Goal: Use online tool/utility: Utilize a website feature to perform a specific function

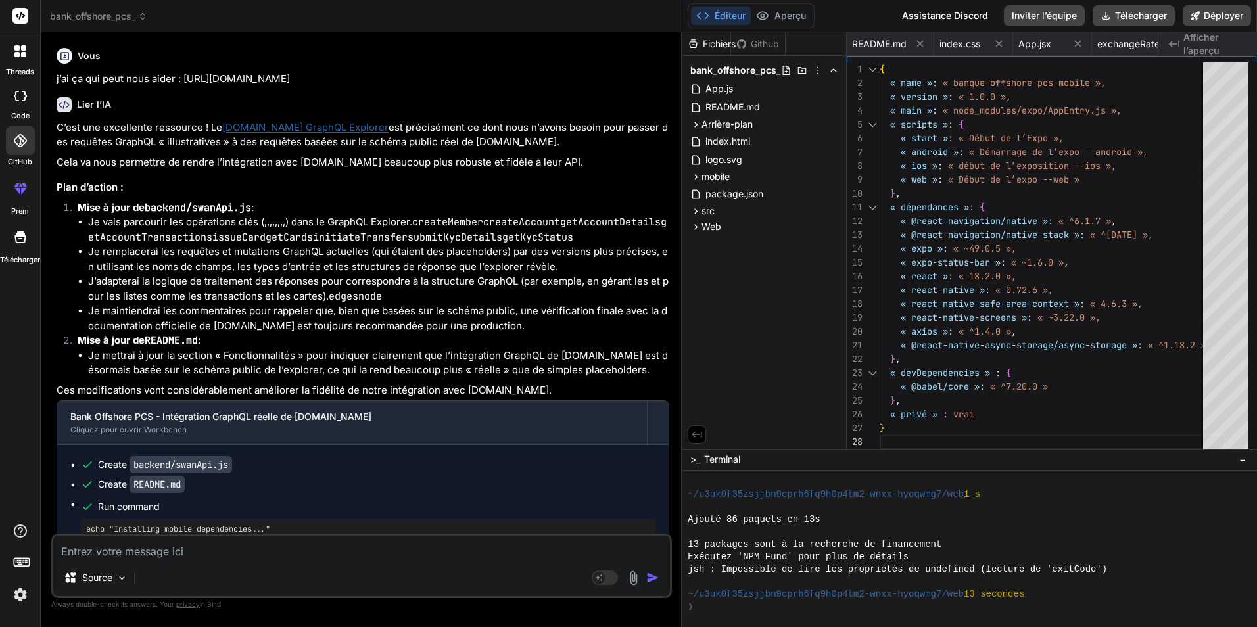
scroll to position [7143, 0]
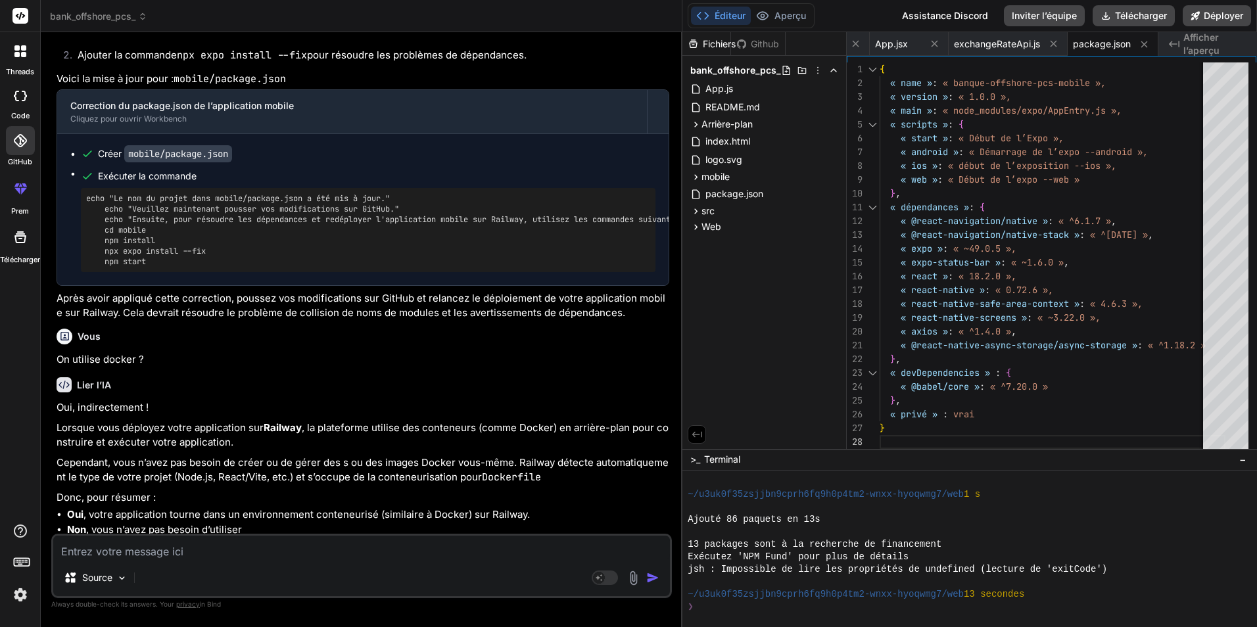
click at [281, 561] on div "Source Mode agent. Lorsque cette bascule est activée, l’IA prend automatiquemen…" at bounding box center [361, 566] width 620 height 64
click at [168, 556] on textarea at bounding box center [361, 548] width 616 height 24
paste textarea "LoreMipsumdoLor2: sitamet co adipisc elitsed DoeIus Tempori: Ut labo etdolore m…"
type textarea "LoreMipsumdoLor2: sitamet co adipisc elitsed DoeIus Tempori: Ut labo etdolore m…"
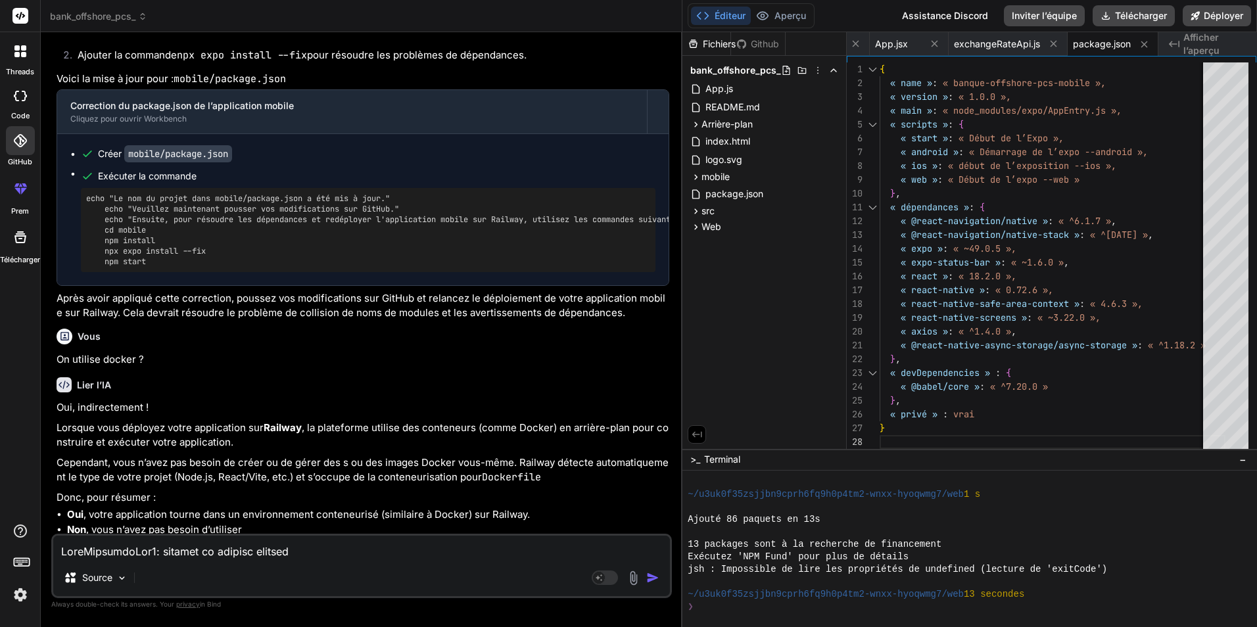
type textarea "x"
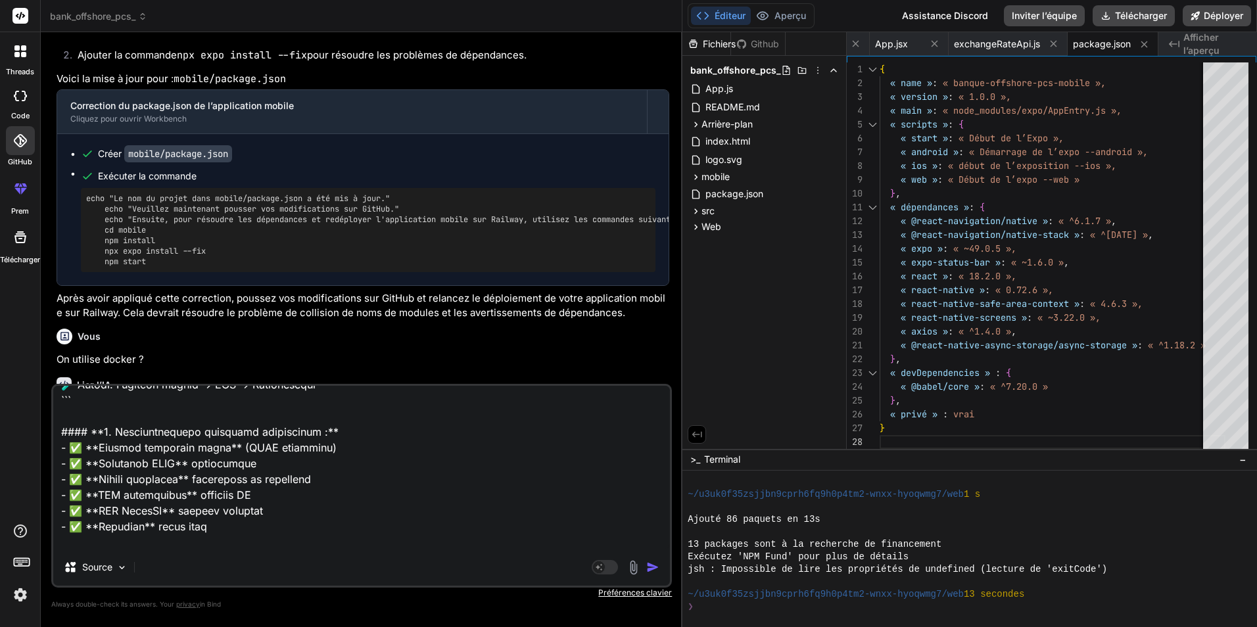
scroll to position [54659, 0]
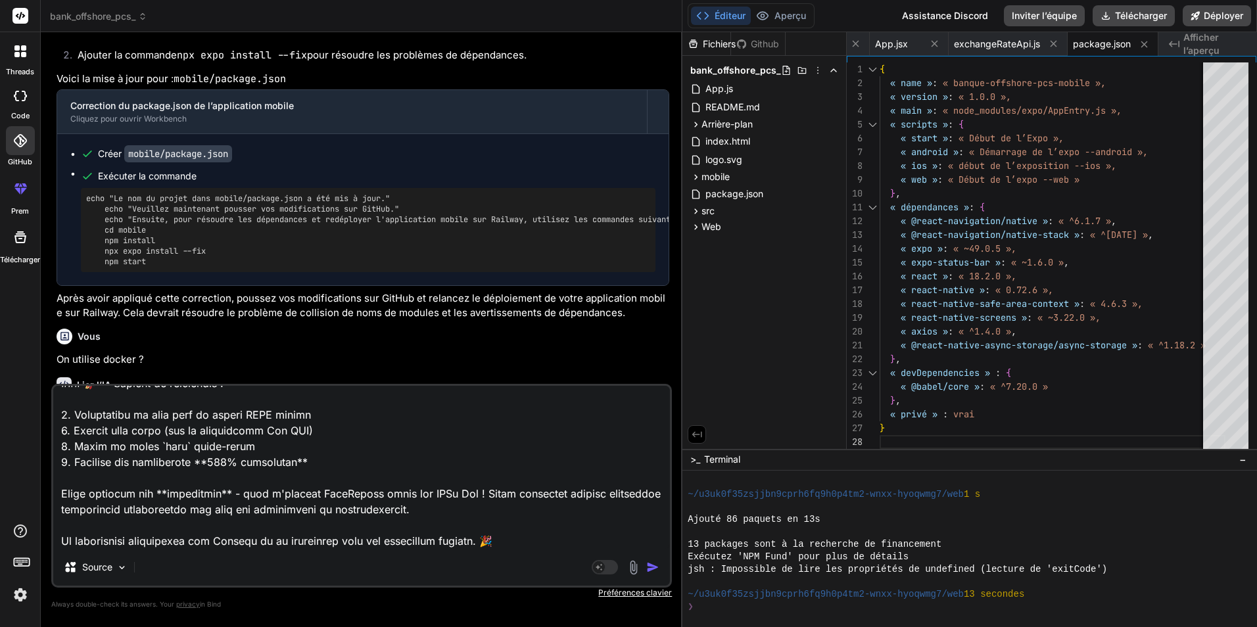
type textarea "LoreMipsumdoLor2: sitamet co adipisc elitsed DoeIus Tempori: Ut labo etdolore m…"
click at [651, 567] on img "button" at bounding box center [652, 567] width 13 height 13
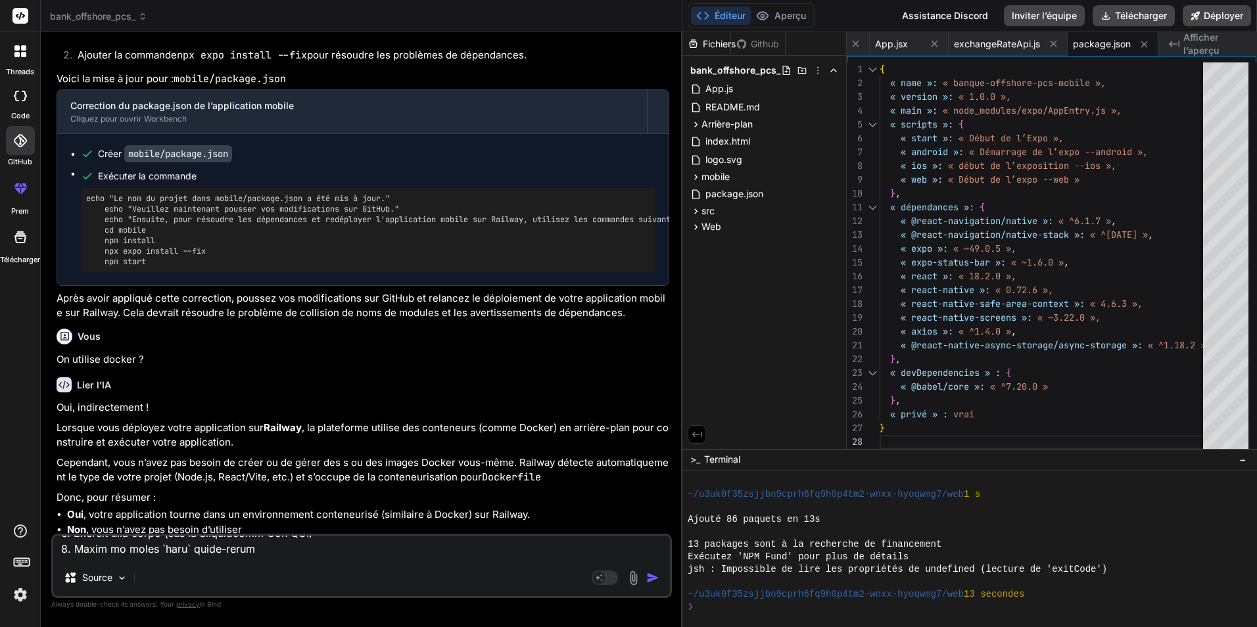
click at [651, 567] on div "Source" at bounding box center [361, 581] width 616 height 32
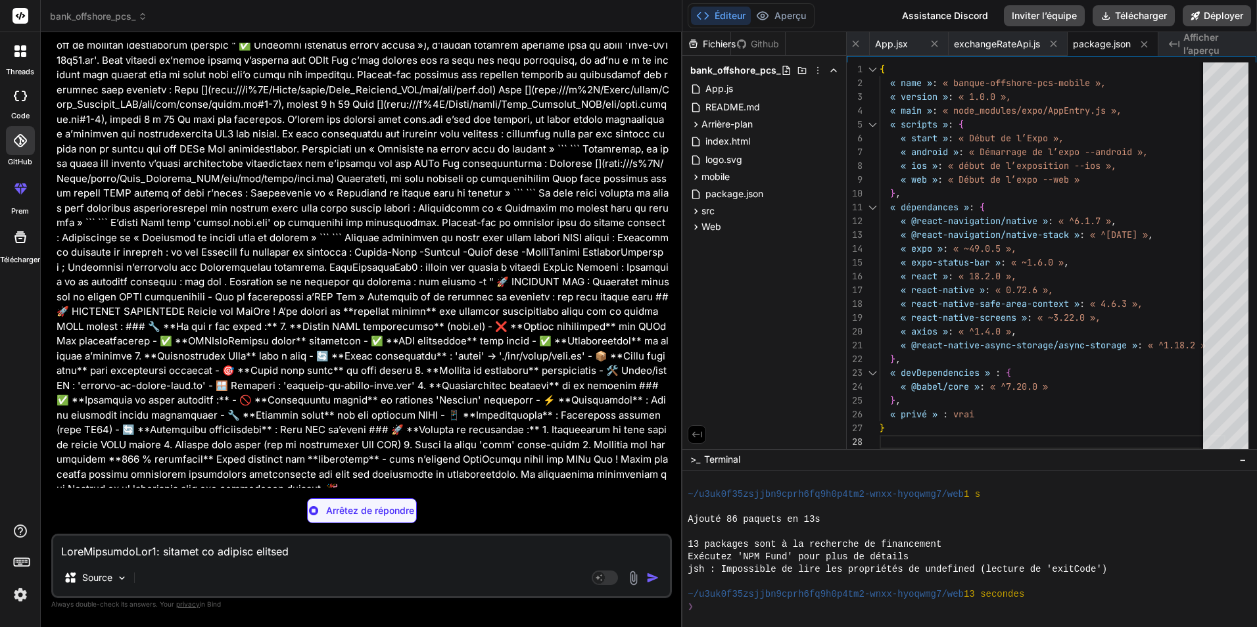
scroll to position [30211, 0]
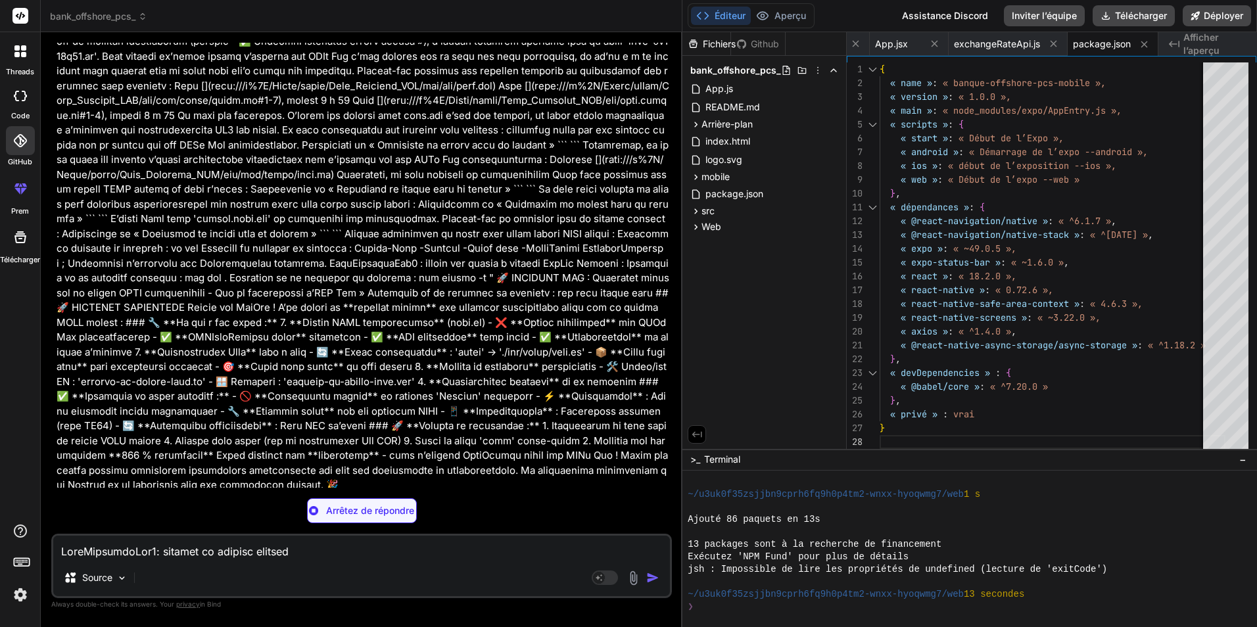
type textarea "x"
type textarea "// Vous pouvez ajouter d'autres méthodes comme put, delete, etc. si nécessaire …"
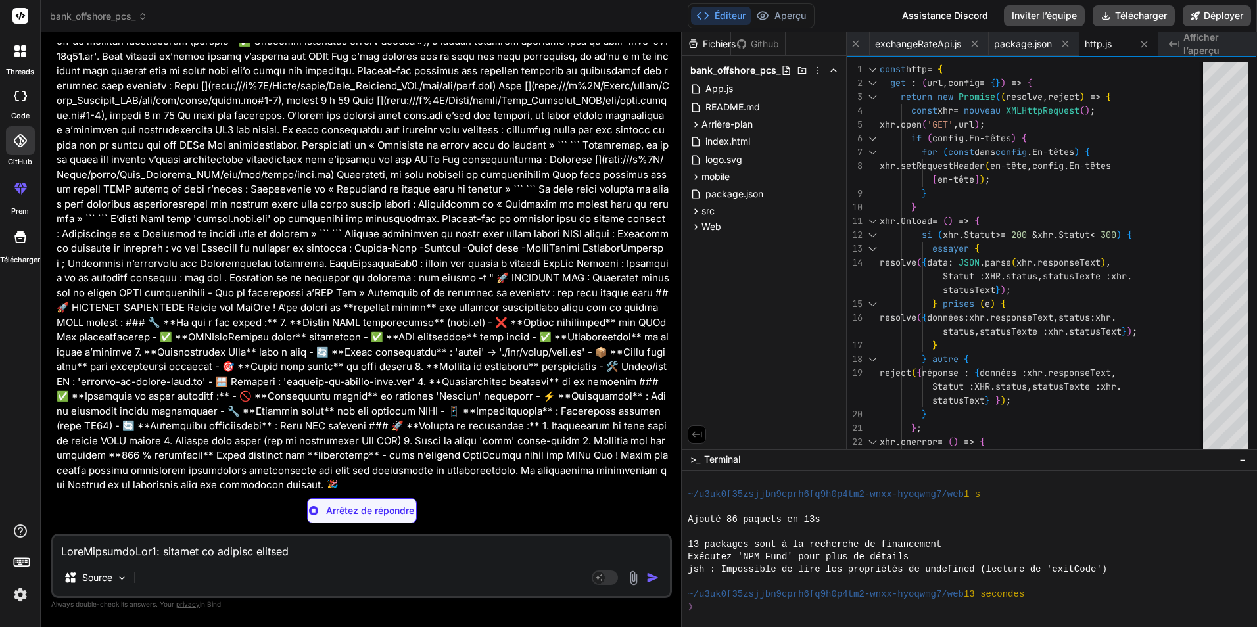
type textarea "x"
type textarea "});"
type textarea "x"
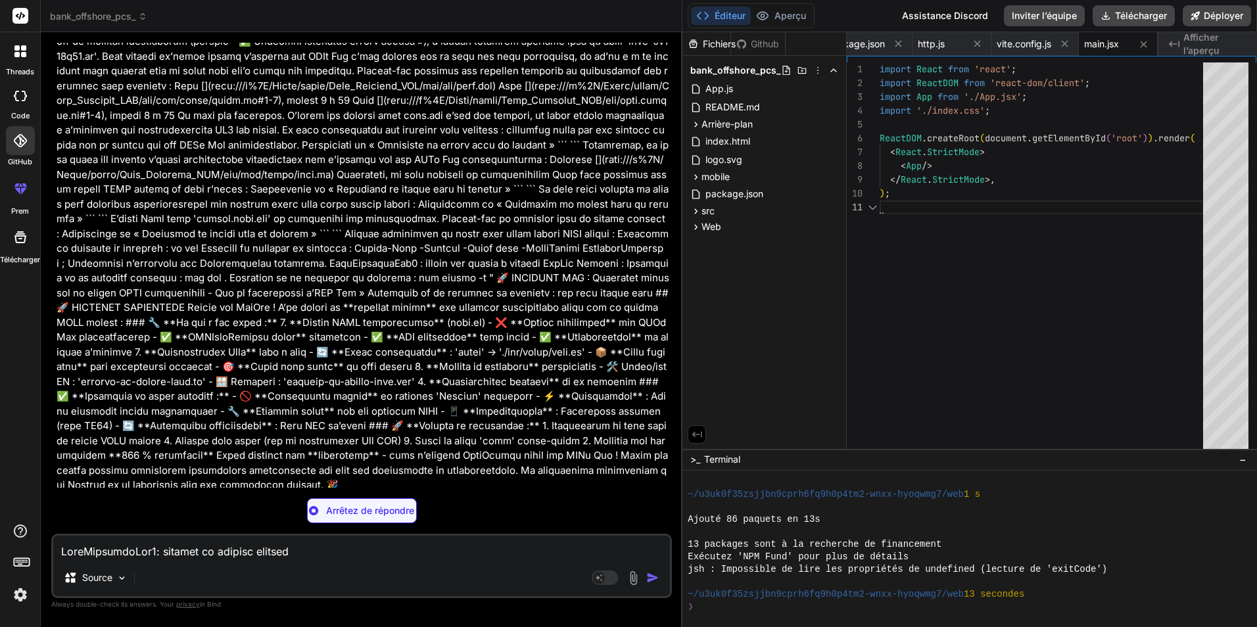
type textarea "x"
type textarea "<body> <div id="root"></div> <script type="module" src="/src/main.jsx"></script…"
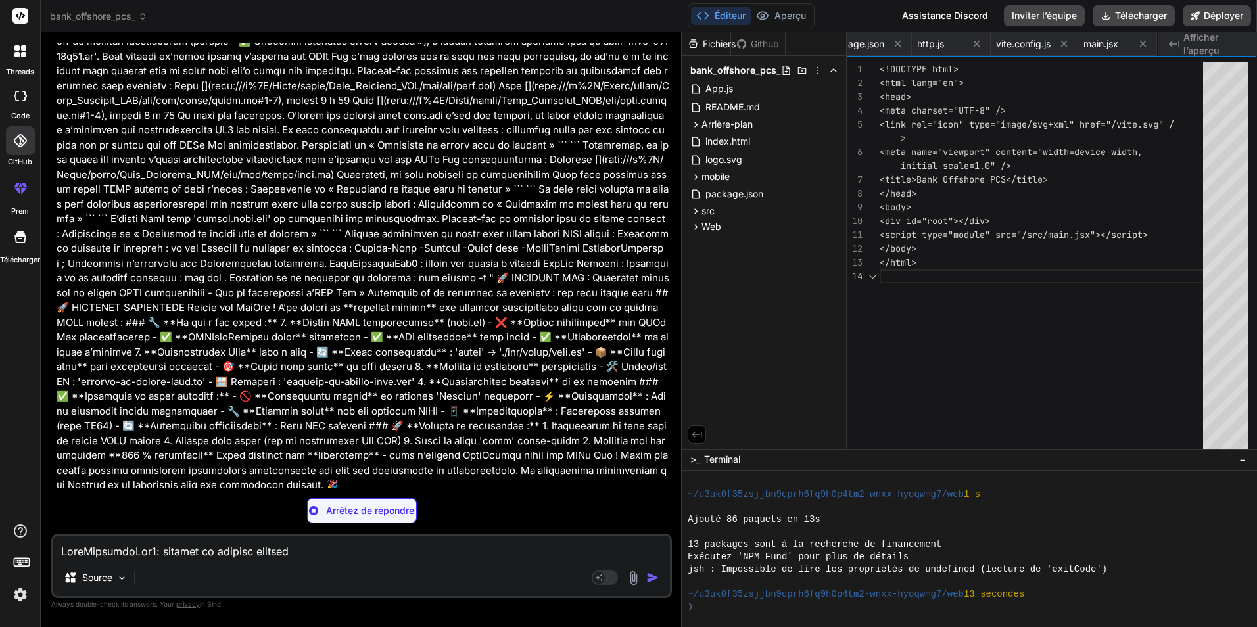
scroll to position [0, 469]
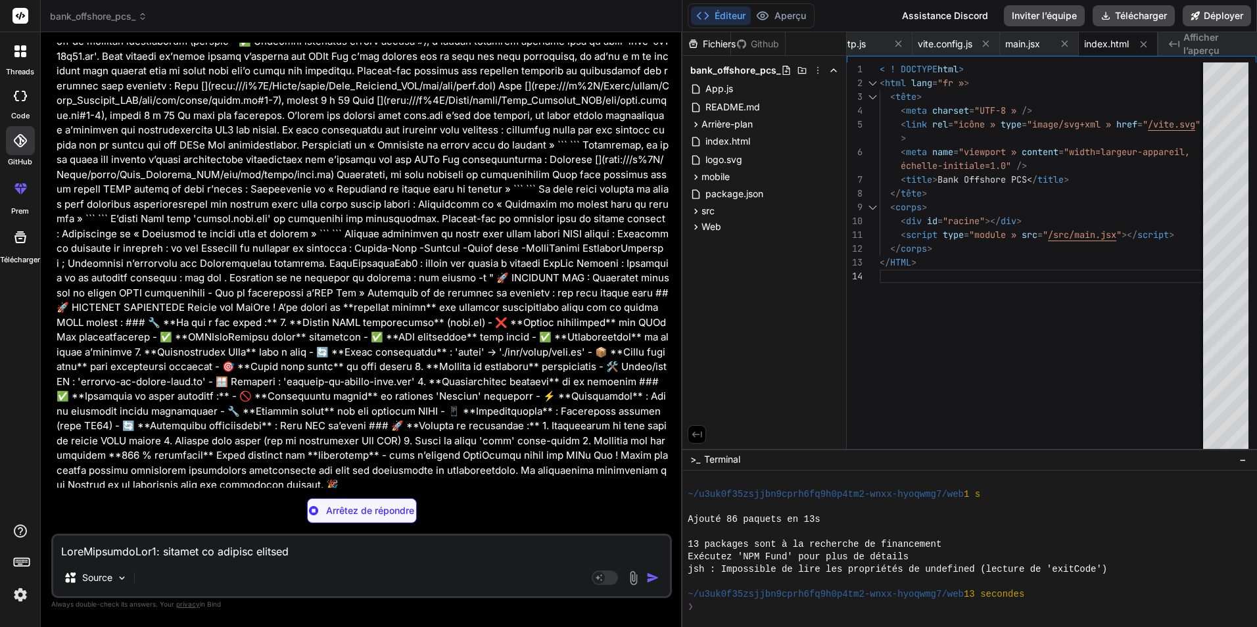
type textarea "x"
type textarea "path = "mobile" env = { NODE_ENV = "production", CI = "false" } # Ensure CI=fal…"
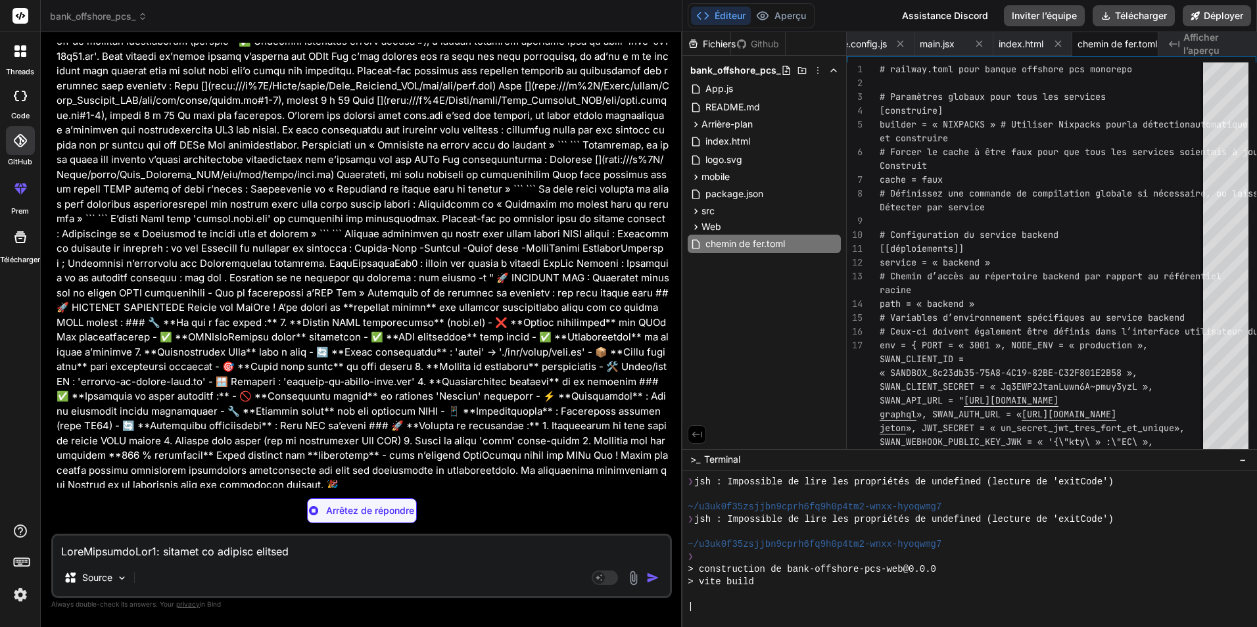
type textarea "x"
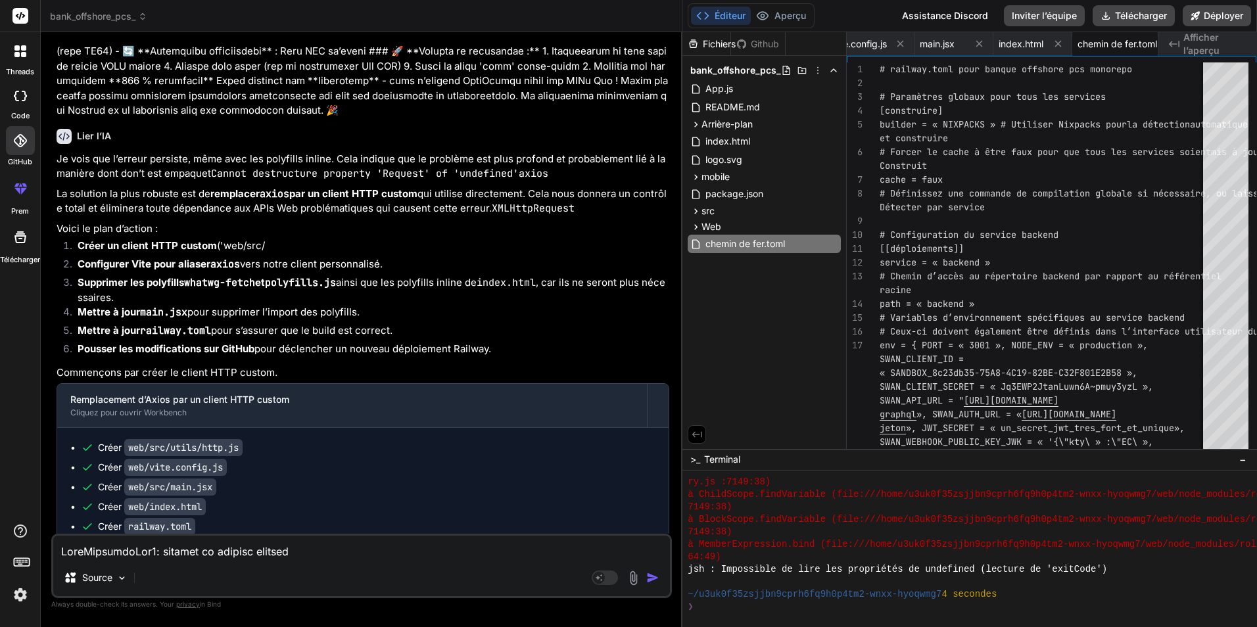
scroll to position [30822, 0]
